Goal: Find contact information: Find contact information

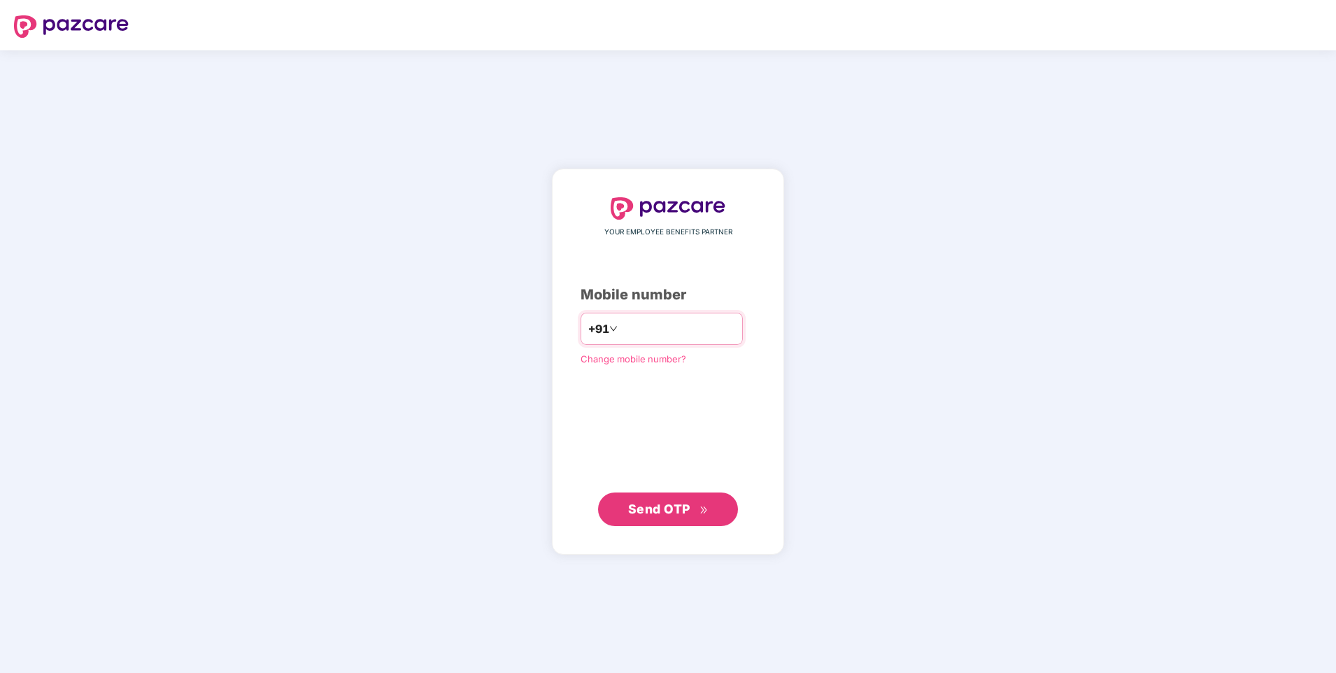
click at [659, 330] on input "number" at bounding box center [677, 328] width 115 height 22
type input "**********"
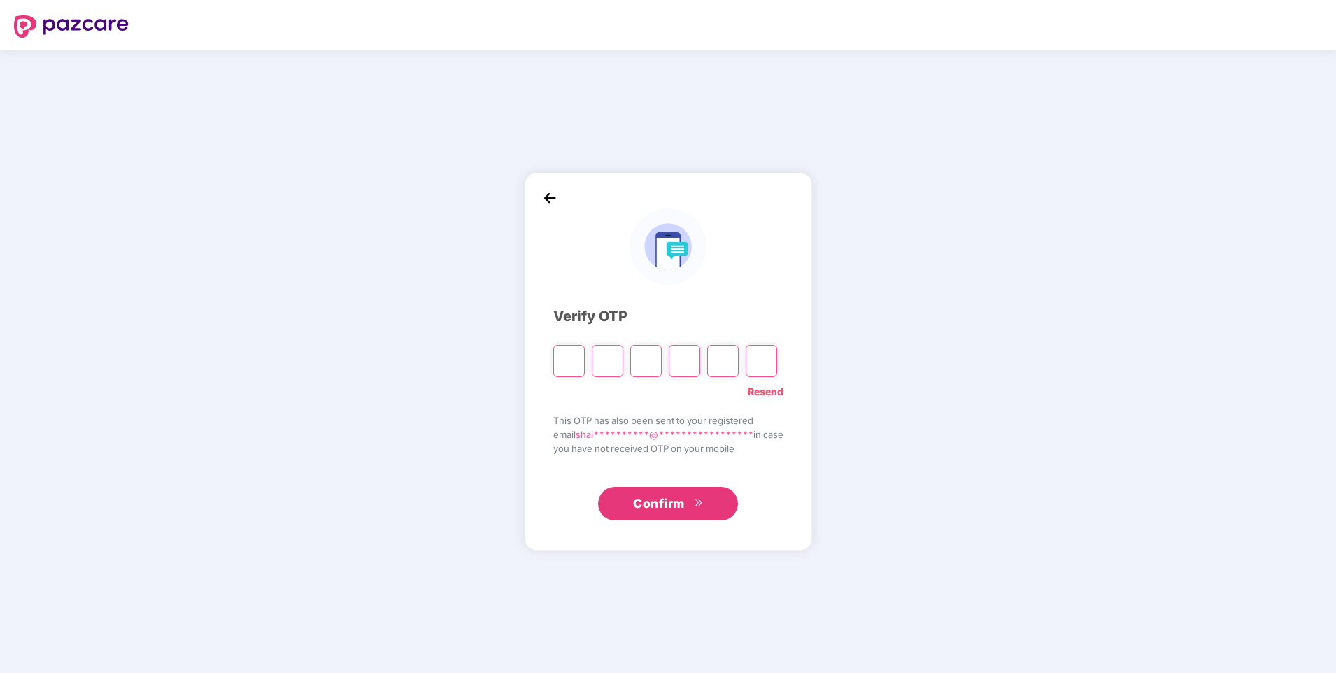
type input "*"
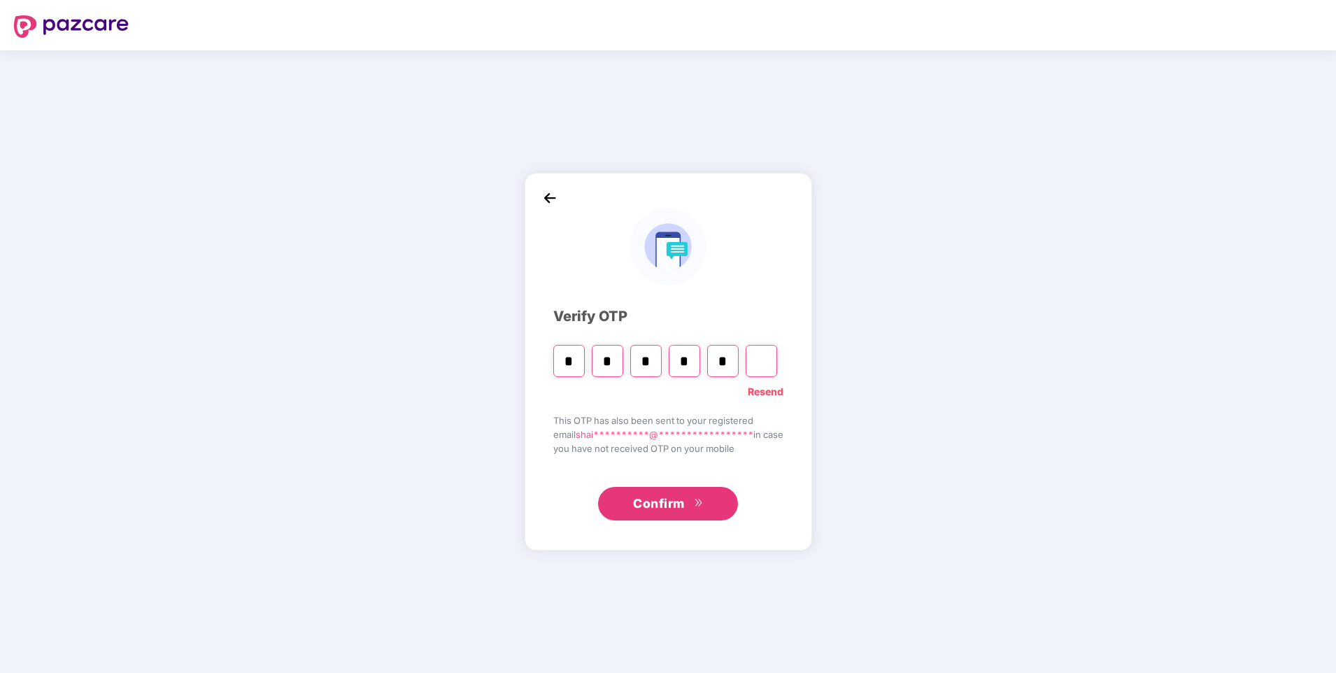
type input "*"
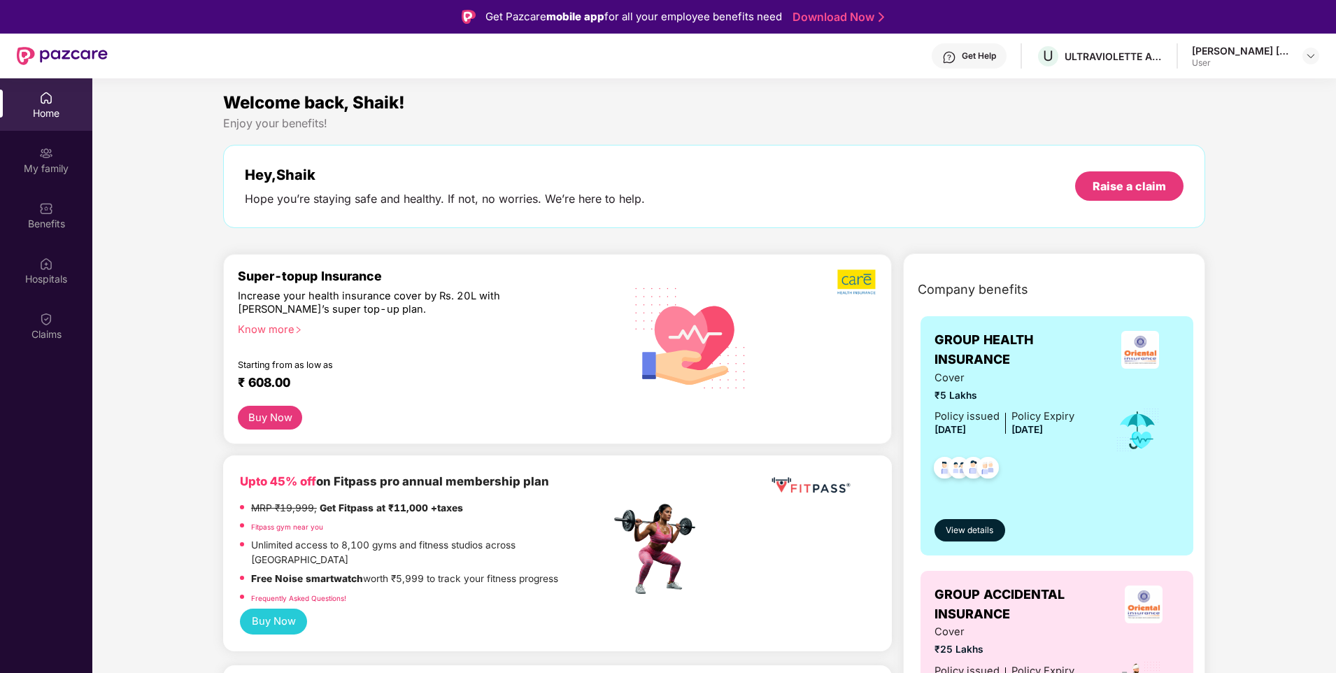
click at [983, 53] on div "Get Help" at bounding box center [979, 55] width 34 height 11
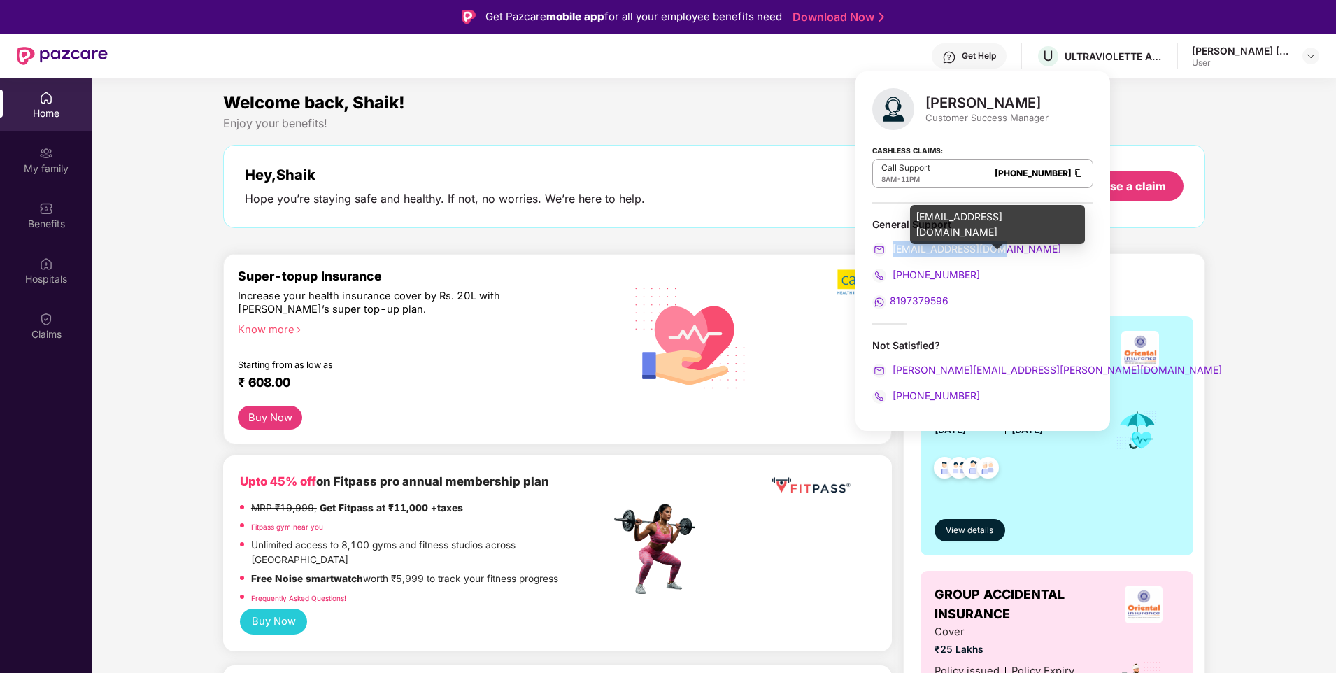
drag, startPoint x: 999, startPoint y: 249, endPoint x: 894, endPoint y: 248, distance: 105.6
click at [894, 248] on div "[EMAIL_ADDRESS][DOMAIN_NAME]" at bounding box center [982, 248] width 221 height 15
copy span "[EMAIL_ADDRESS][DOMAIN_NAME]"
click at [915, 301] on span "8197379596" at bounding box center [918, 300] width 59 height 12
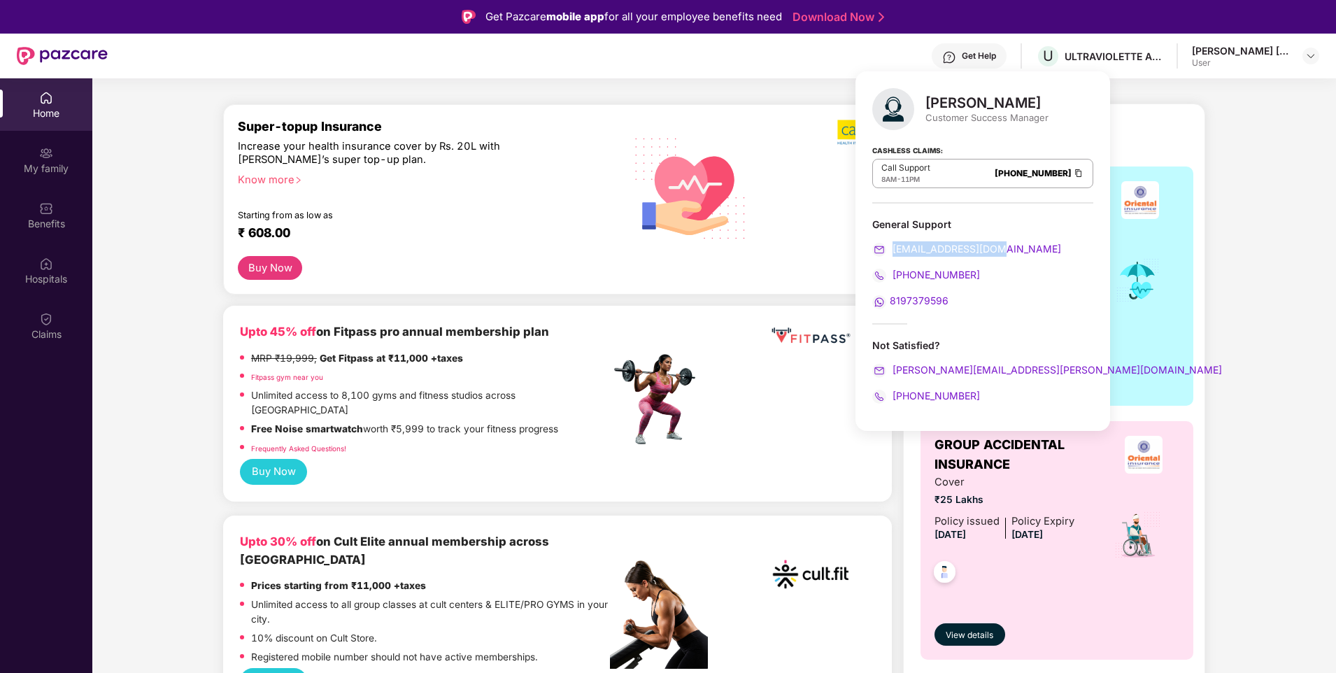
scroll to position [210, 0]
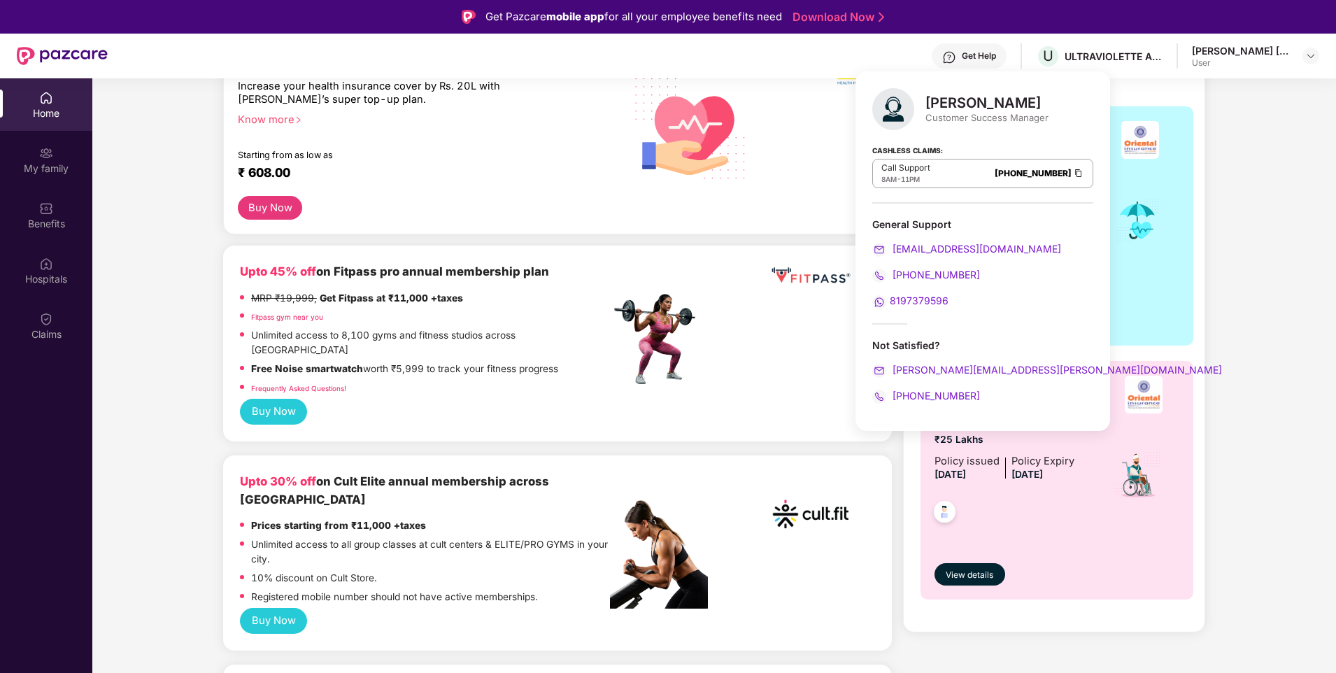
click at [769, 352] on div "Upto 45% off on Fitpass pro annual membership plan MRP ₹19,999, Get Fitpass at …" at bounding box center [557, 330] width 635 height 136
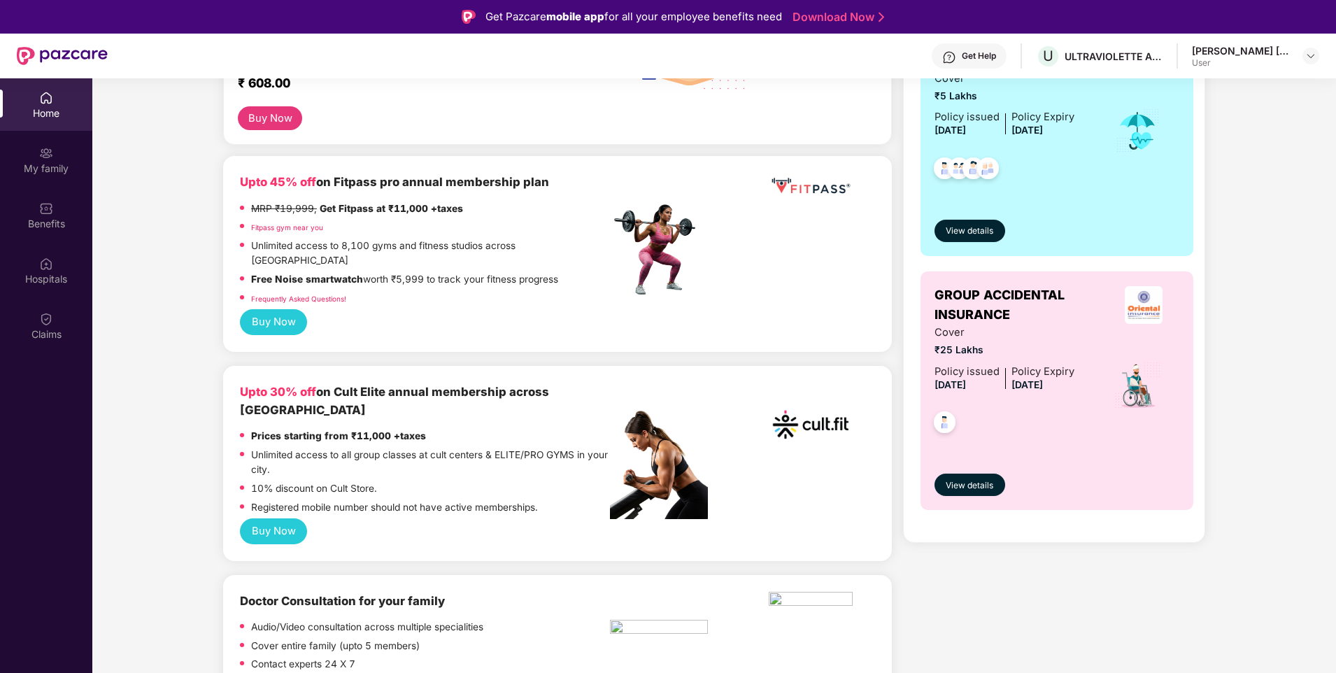
scroll to position [318, 0]
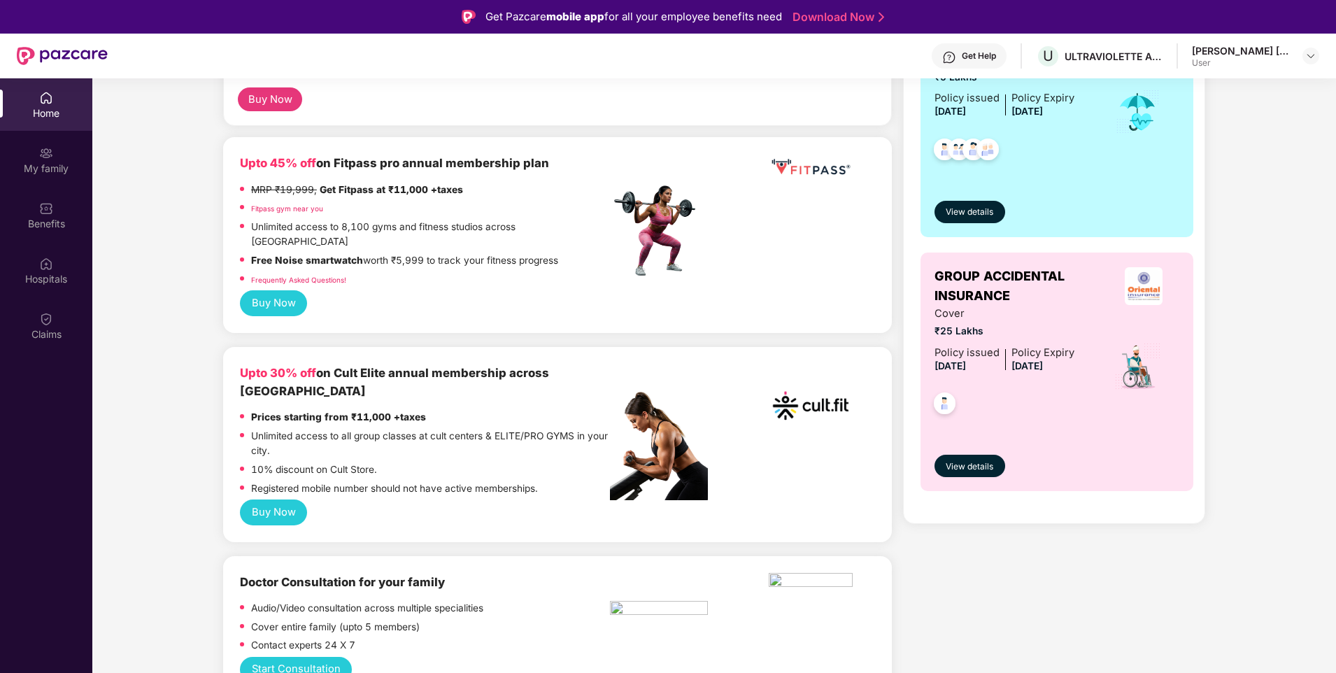
click at [966, 57] on div "Get Help" at bounding box center [979, 55] width 34 height 11
click at [1308, 52] on img at bounding box center [1310, 55] width 11 height 11
click at [1184, 88] on div "Logout" at bounding box center [1245, 89] width 182 height 27
